Goal: Information Seeking & Learning: Learn about a topic

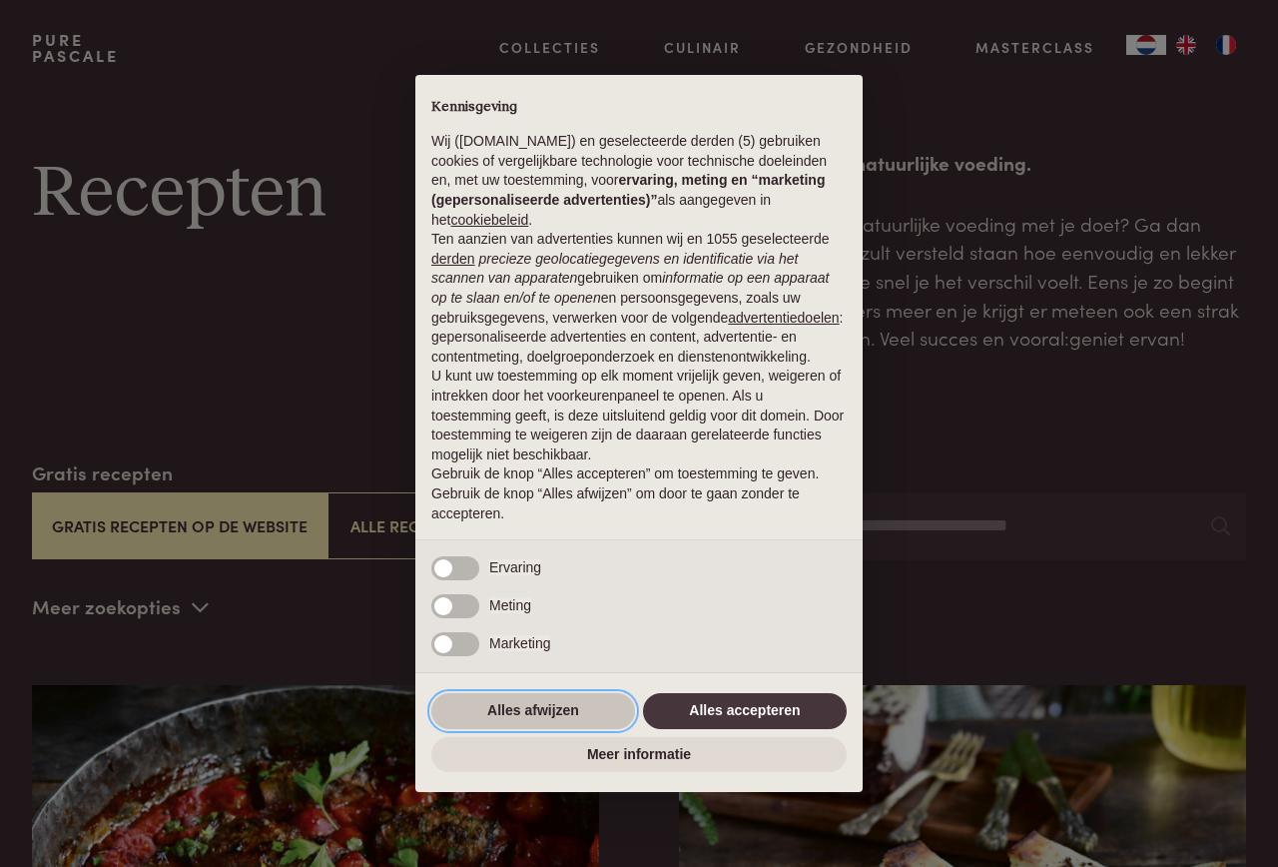
click at [567, 714] on button "Alles afwijzen" at bounding box center [533, 711] width 204 height 36
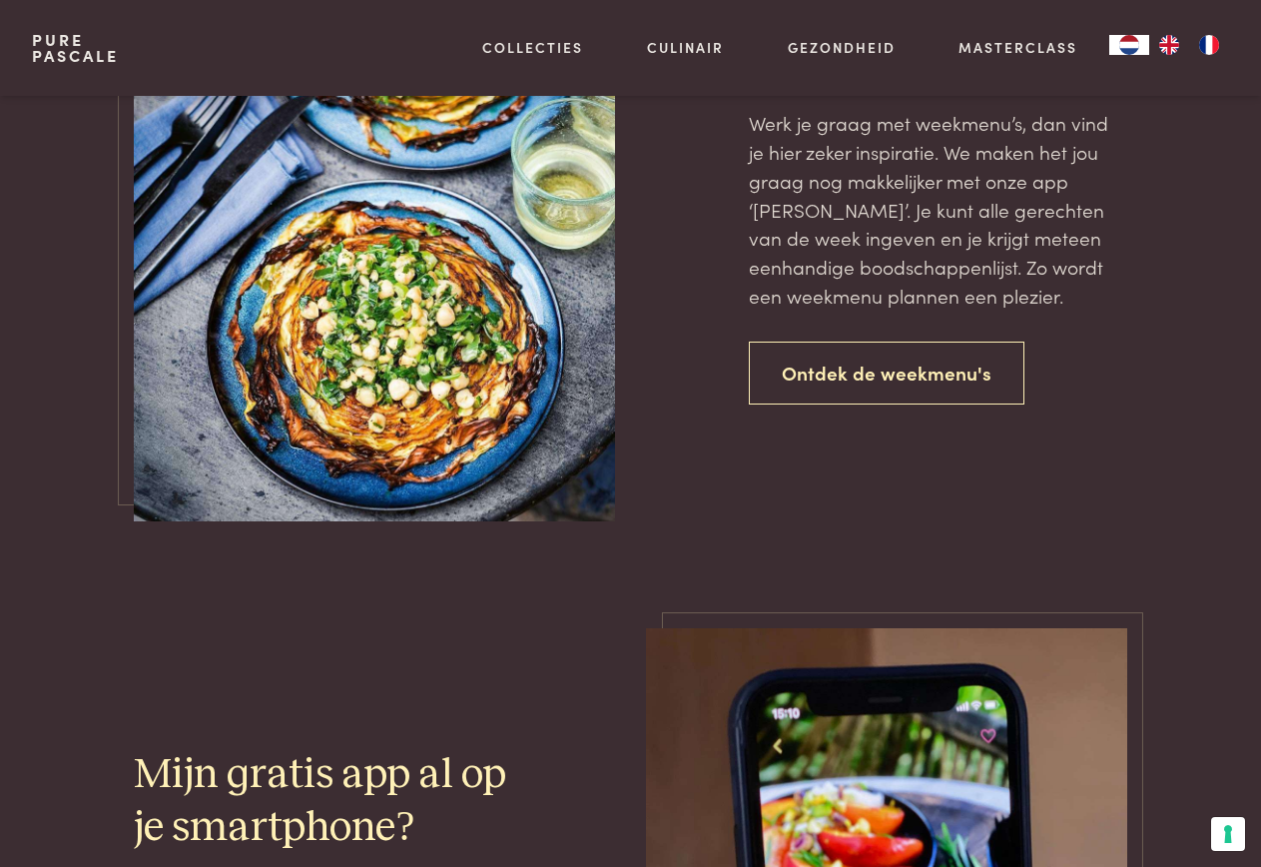
scroll to position [4294, 0]
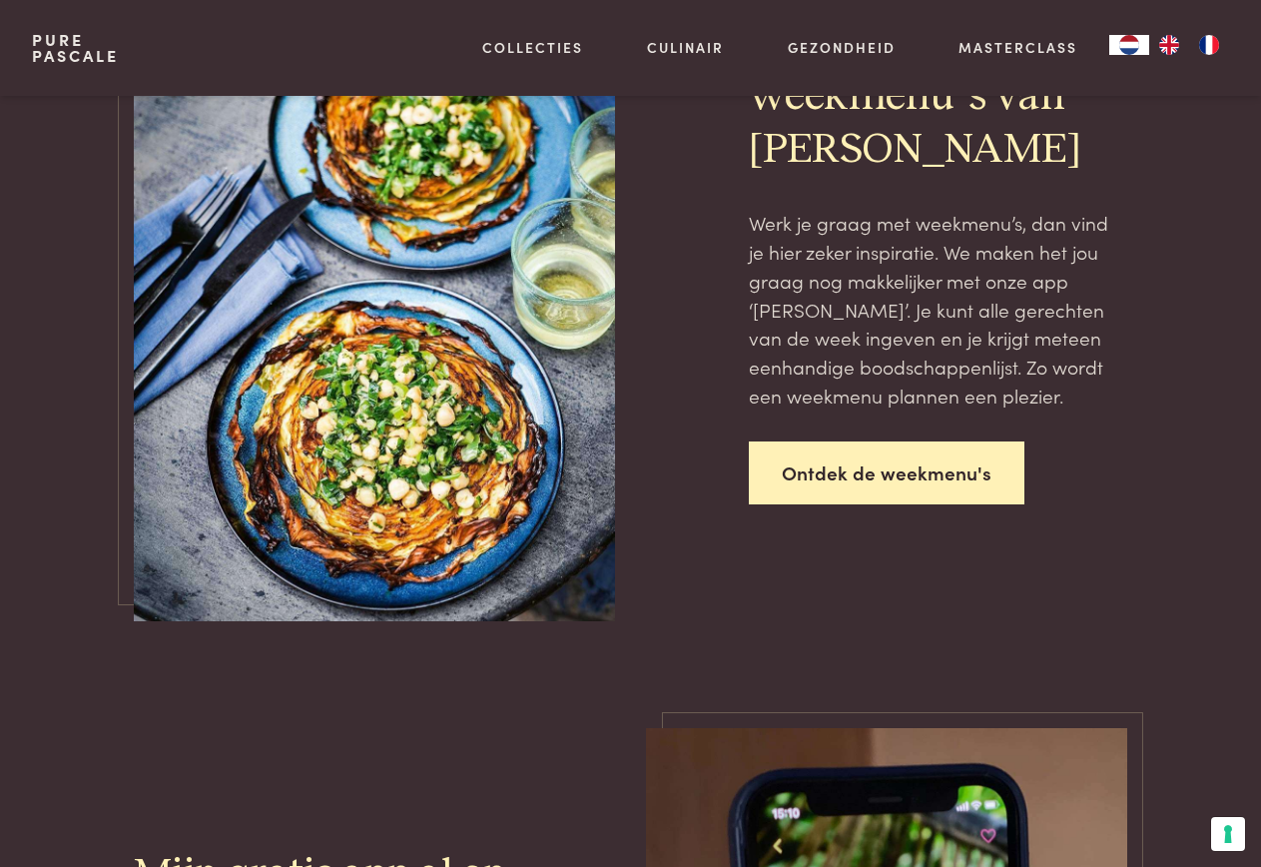
click at [791, 480] on link "Ontdek de weekmenu's" at bounding box center [887, 472] width 276 height 63
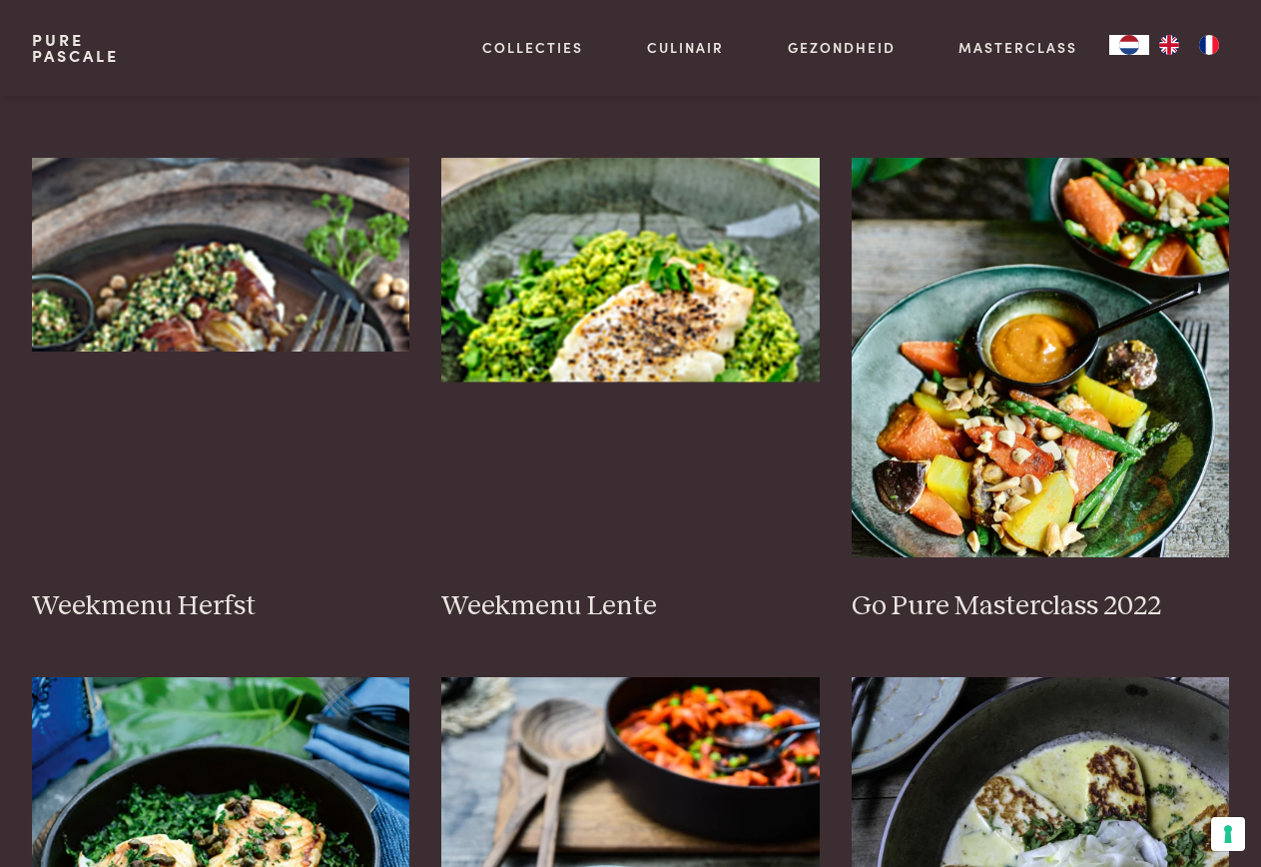
scroll to position [899, 0]
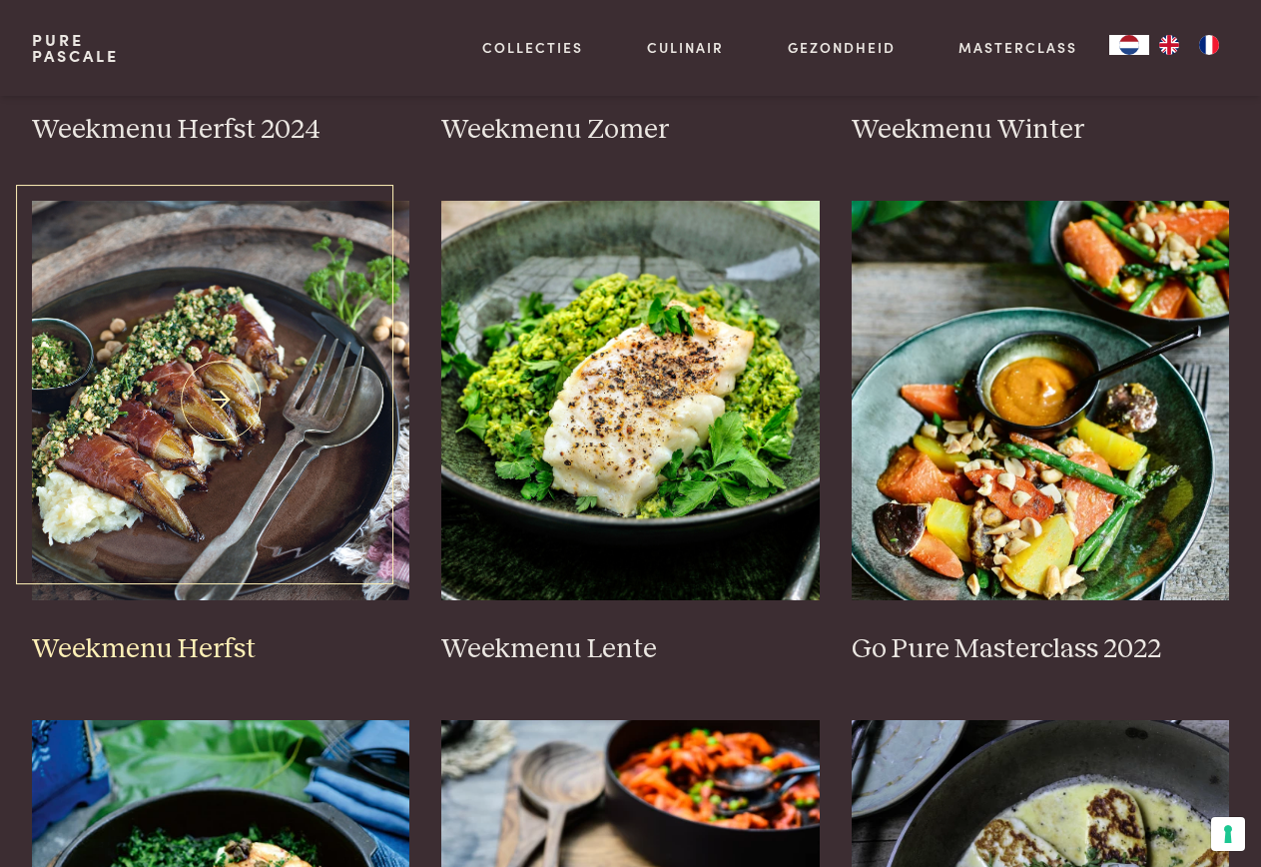
click at [372, 437] on img at bounding box center [221, 400] width 378 height 399
